Goal: Information Seeking & Learning: Learn about a topic

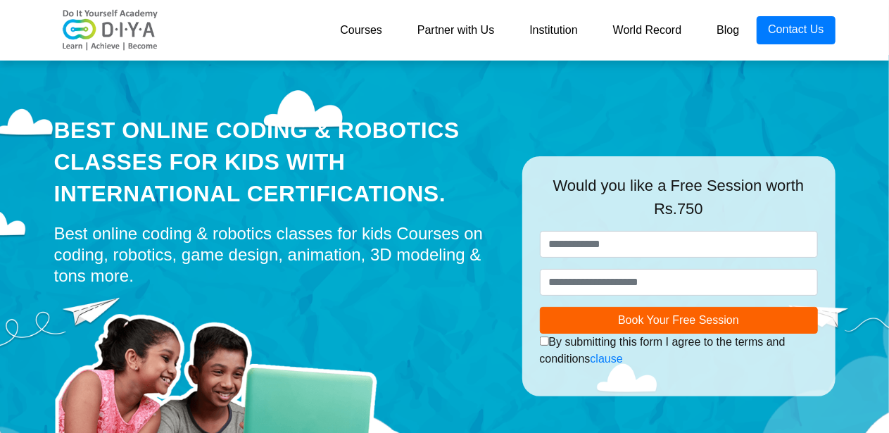
click at [364, 23] on link "Courses" at bounding box center [360, 30] width 77 height 28
